Goal: Check status: Check status

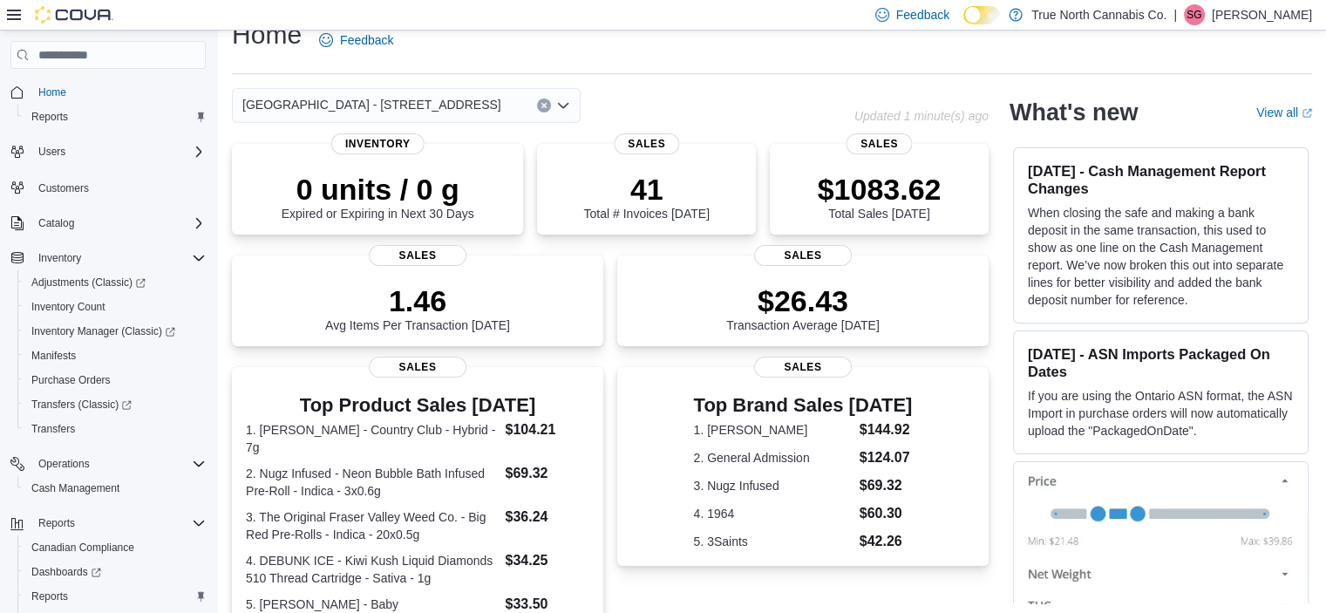
scroll to position [28, 0]
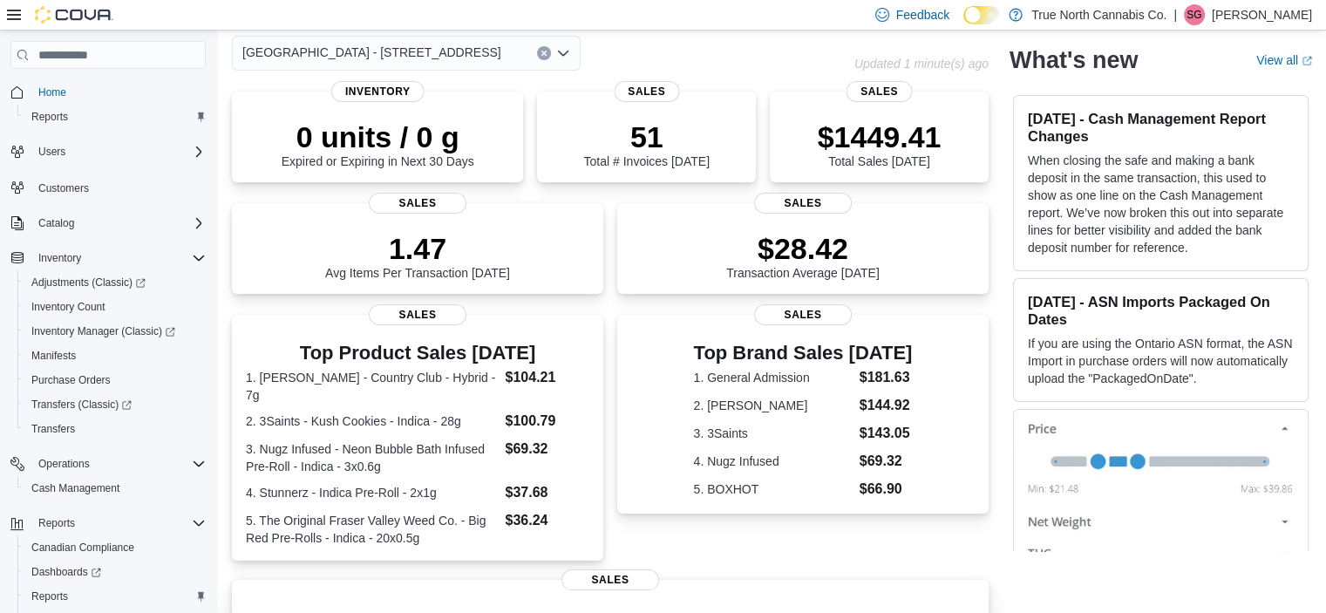
scroll to position [400, 0]
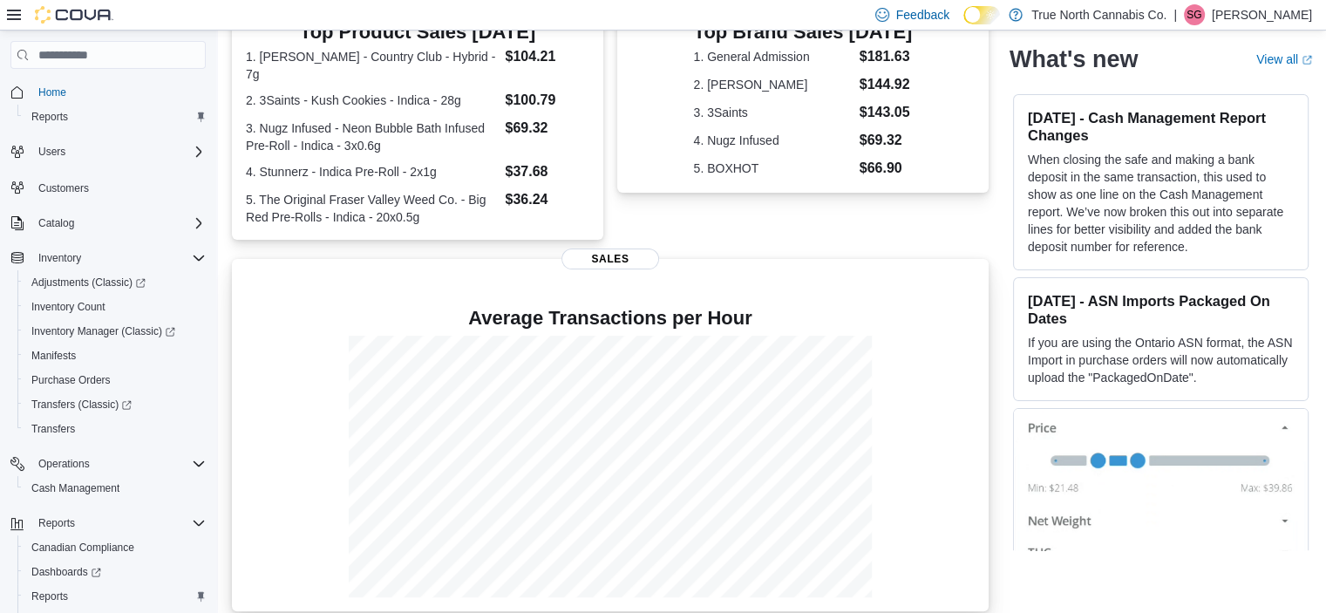
click at [881, 382] on div at bounding box center [610, 467] width 729 height 262
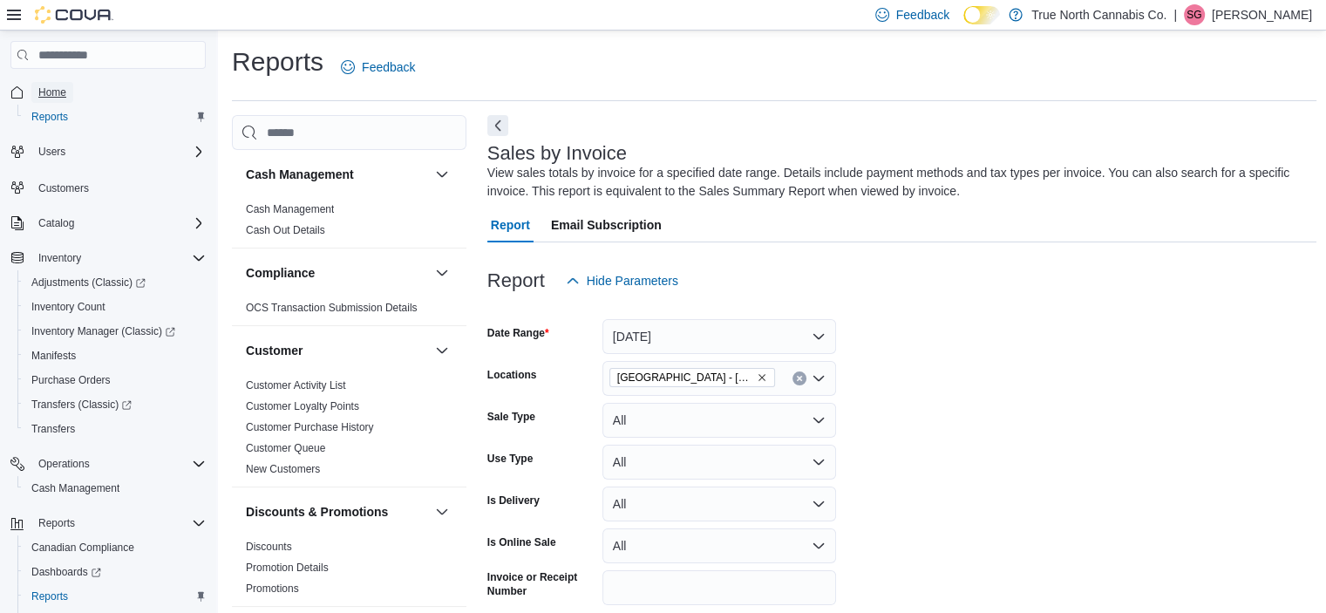
click at [35, 83] on link "Home" at bounding box center [52, 92] width 42 height 21
